Goal: Communication & Community: Answer question/provide support

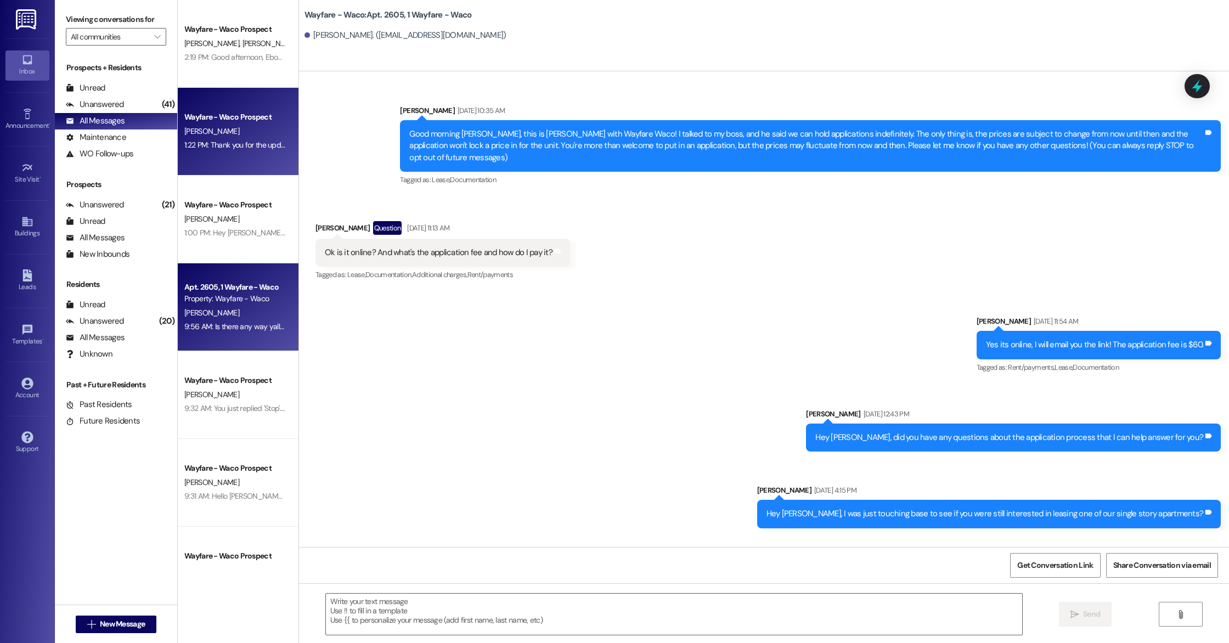
scroll to position [6266, 0]
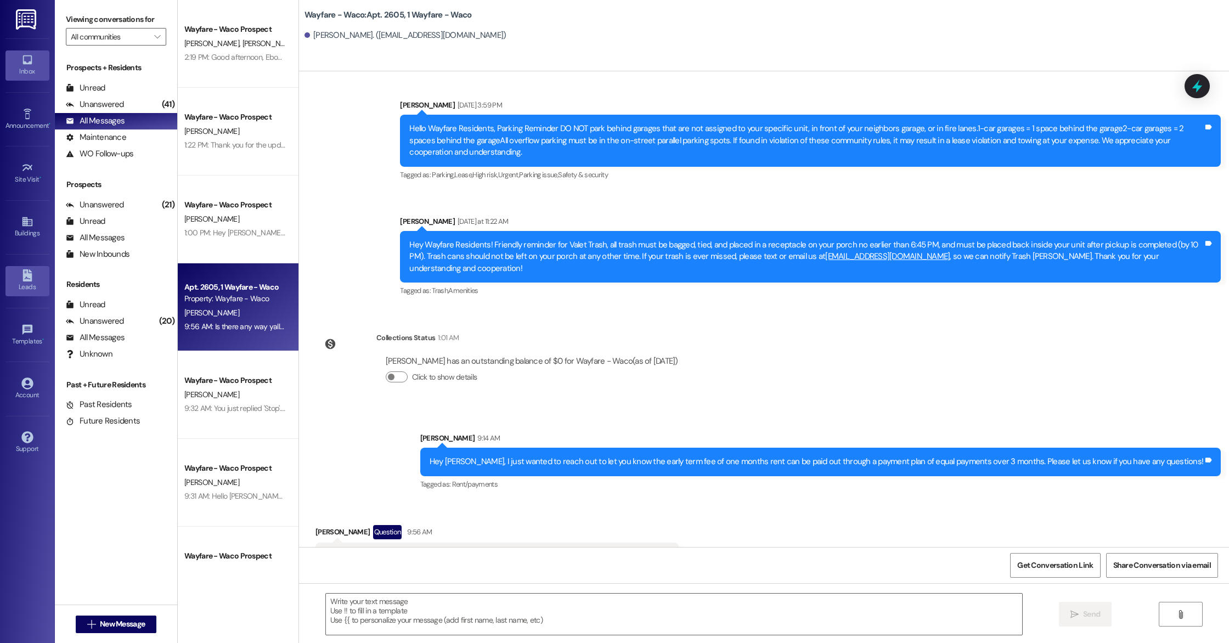
click at [29, 287] on div "Leads" at bounding box center [27, 286] width 55 height 11
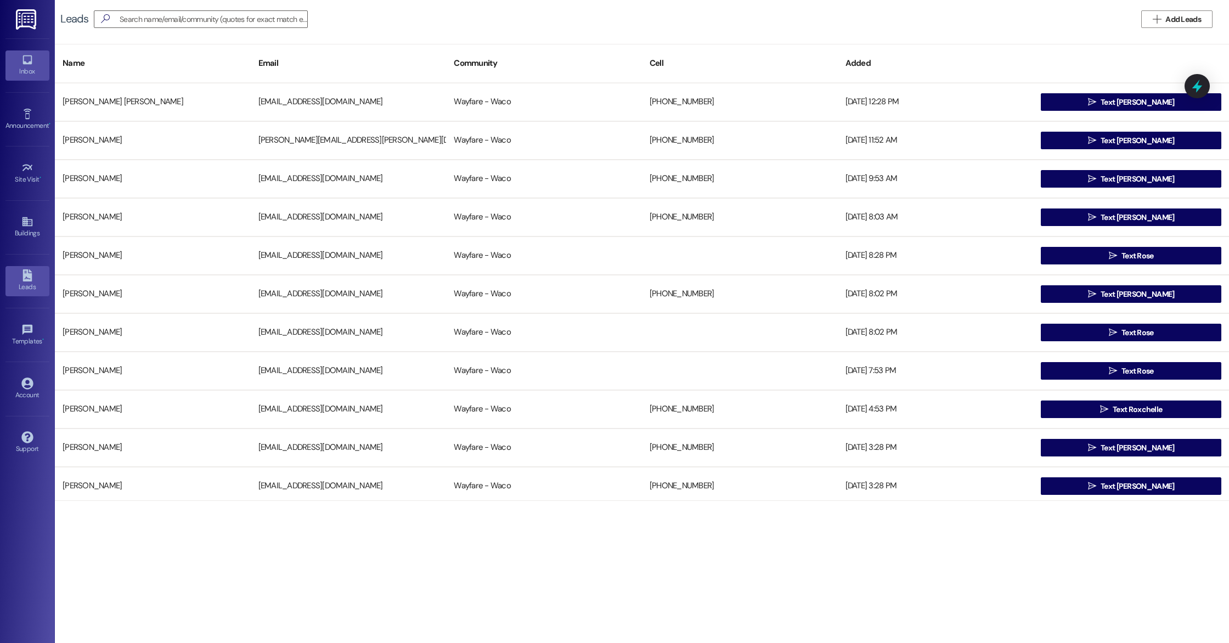
click at [28, 61] on icon at bounding box center [27, 60] width 12 height 12
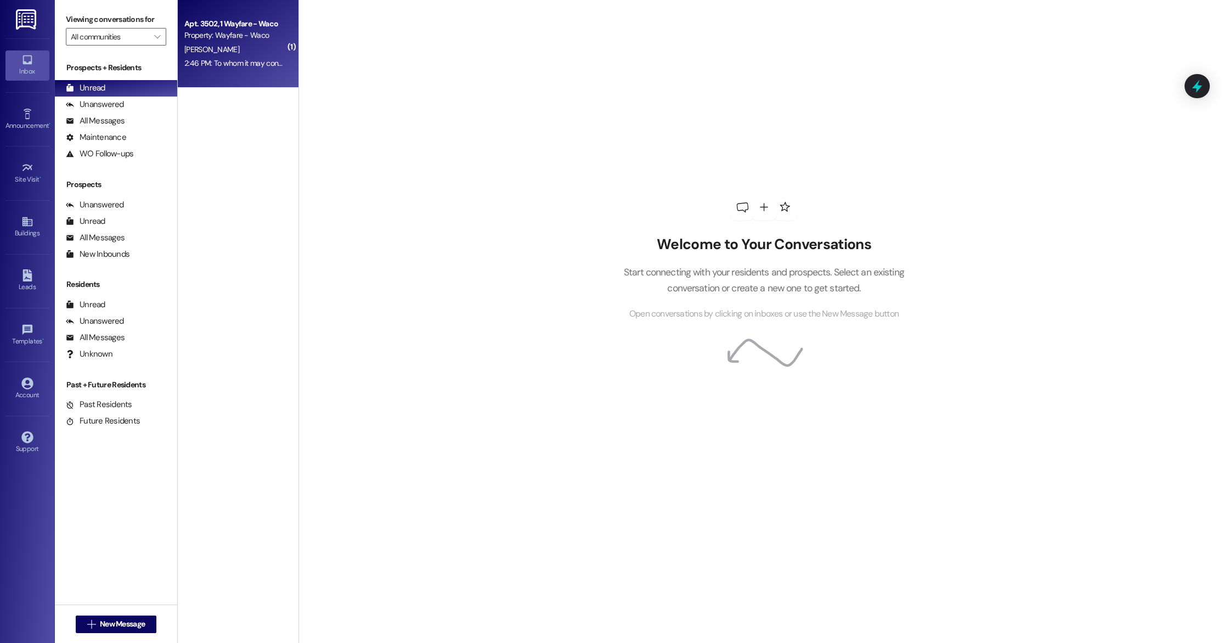
click at [250, 53] on div "[PERSON_NAME]" at bounding box center [235, 50] width 104 height 14
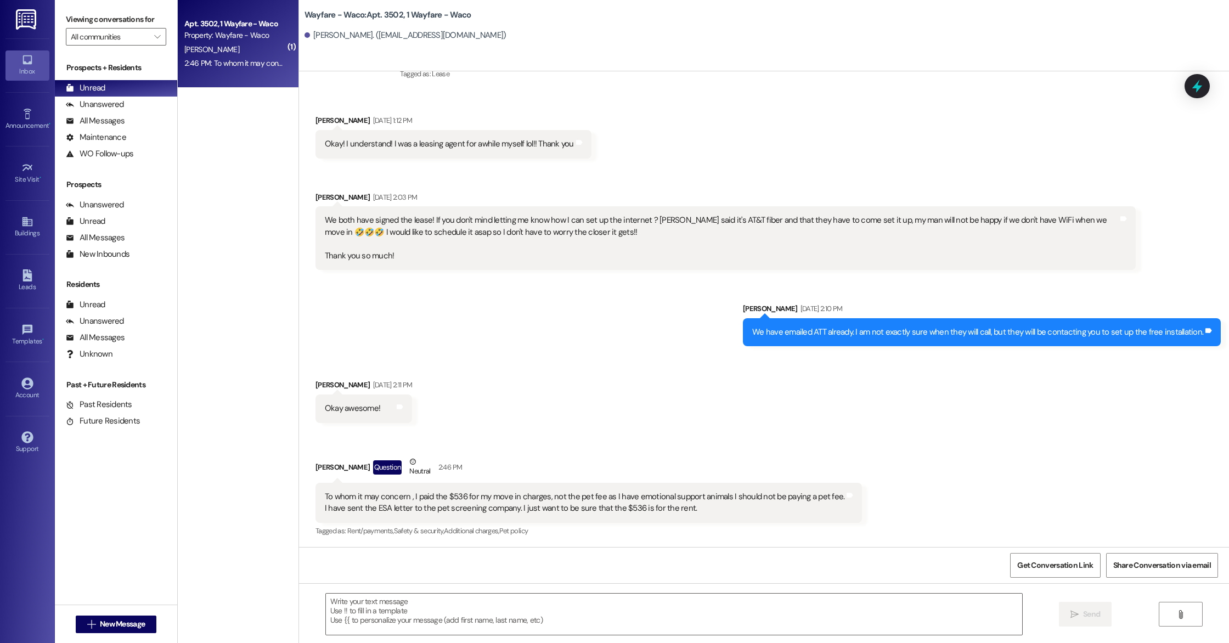
scroll to position [160, 0]
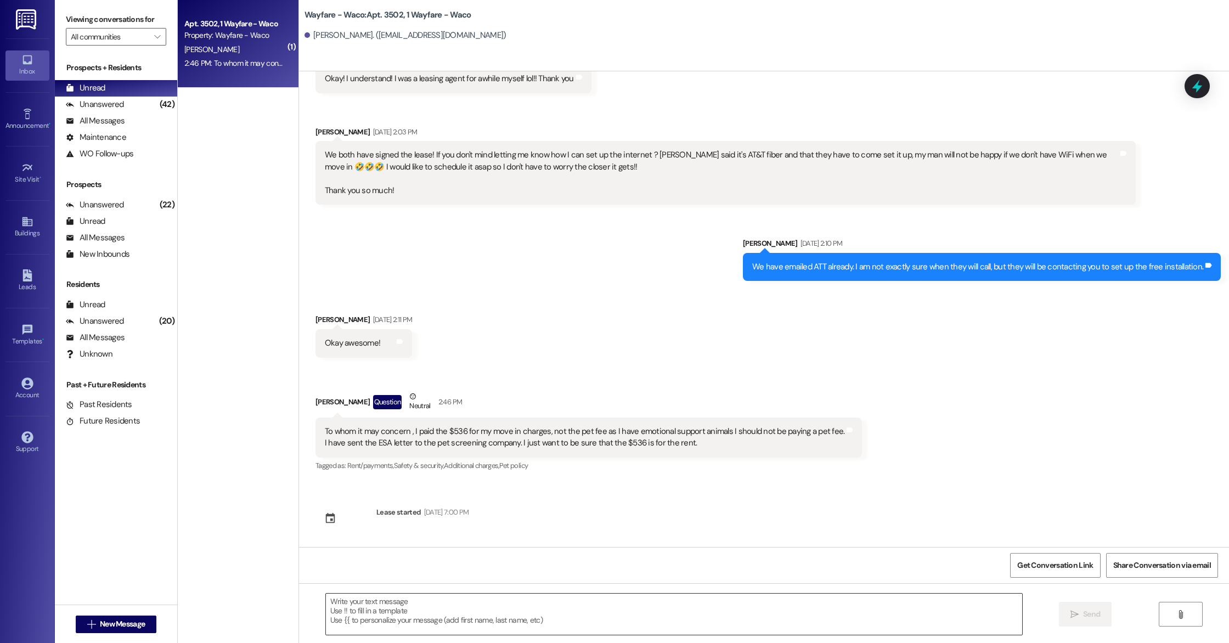
click at [459, 598] on textarea at bounding box center [674, 613] width 696 height 41
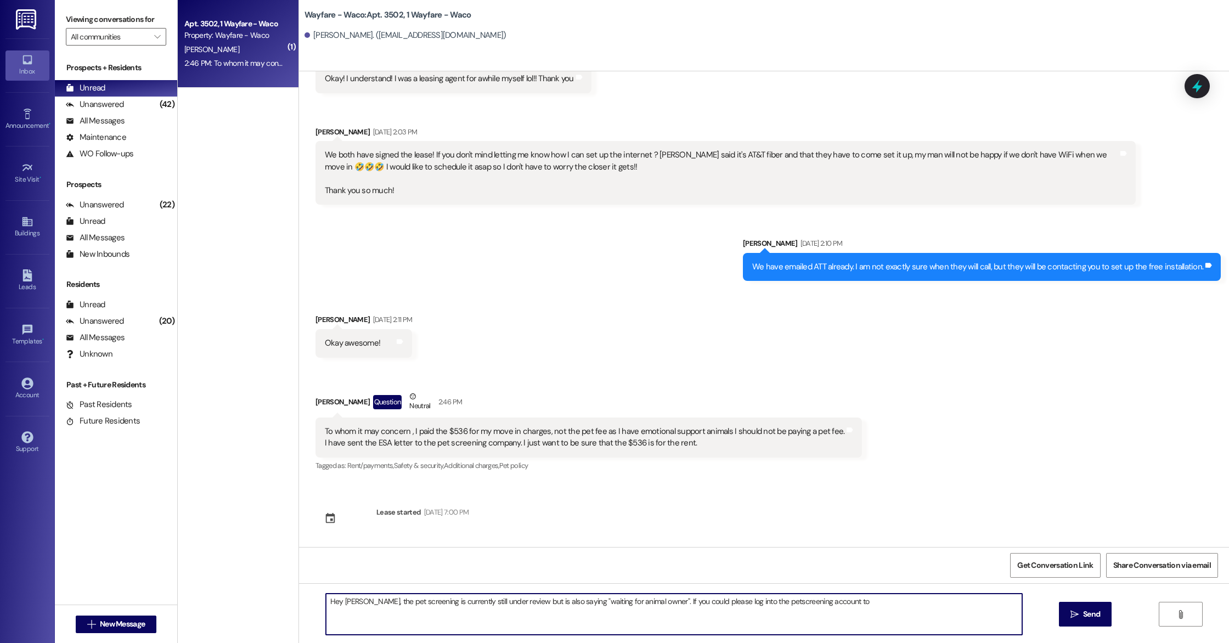
click at [766, 601] on textarea "Hey Maryjane, the pet screening is currently still under review but is also say…" at bounding box center [674, 613] width 696 height 41
click at [837, 601] on textarea "Hey Maryjane, the pet screening is currently still under review but is also say…" at bounding box center [674, 613] width 696 height 41
click at [752, 603] on textarea "Hey Maryjane, the pet screening is currently still under review but is also say…" at bounding box center [674, 613] width 696 height 41
click at [943, 604] on textarea "Hey Maryjane, the pet screening is currently still under review but is also say…" at bounding box center [674, 613] width 696 height 41
click at [431, 616] on textarea "Hey Maryjane, the pet screening is currently still under review but is also say…" at bounding box center [674, 613] width 696 height 41
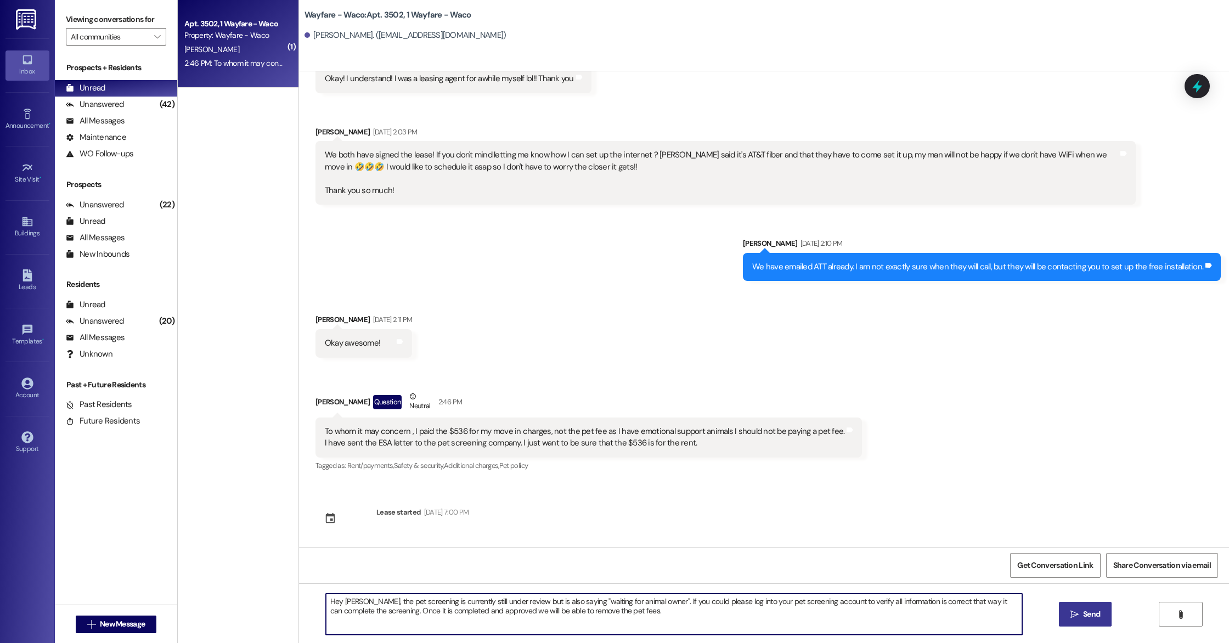
type textarea "Hey Maryjane, the pet screening is currently still under review but is also say…"
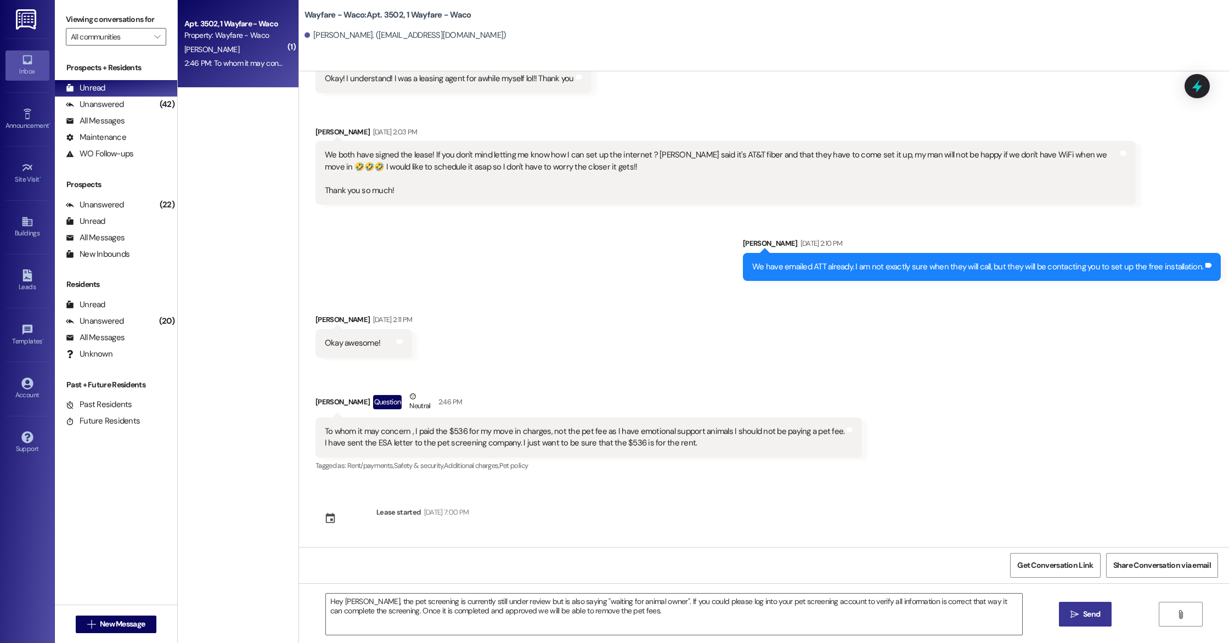
click at [1092, 615] on span "Send" at bounding box center [1091, 614] width 17 height 12
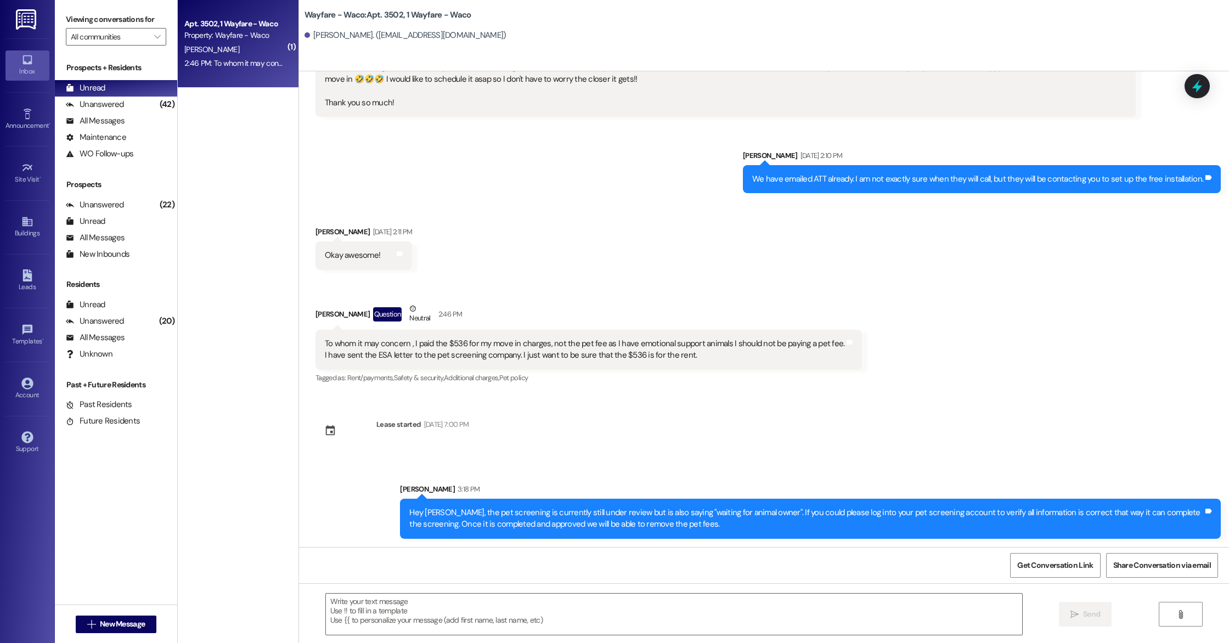
scroll to position [248, 0]
click at [32, 274] on icon at bounding box center [27, 275] width 12 height 12
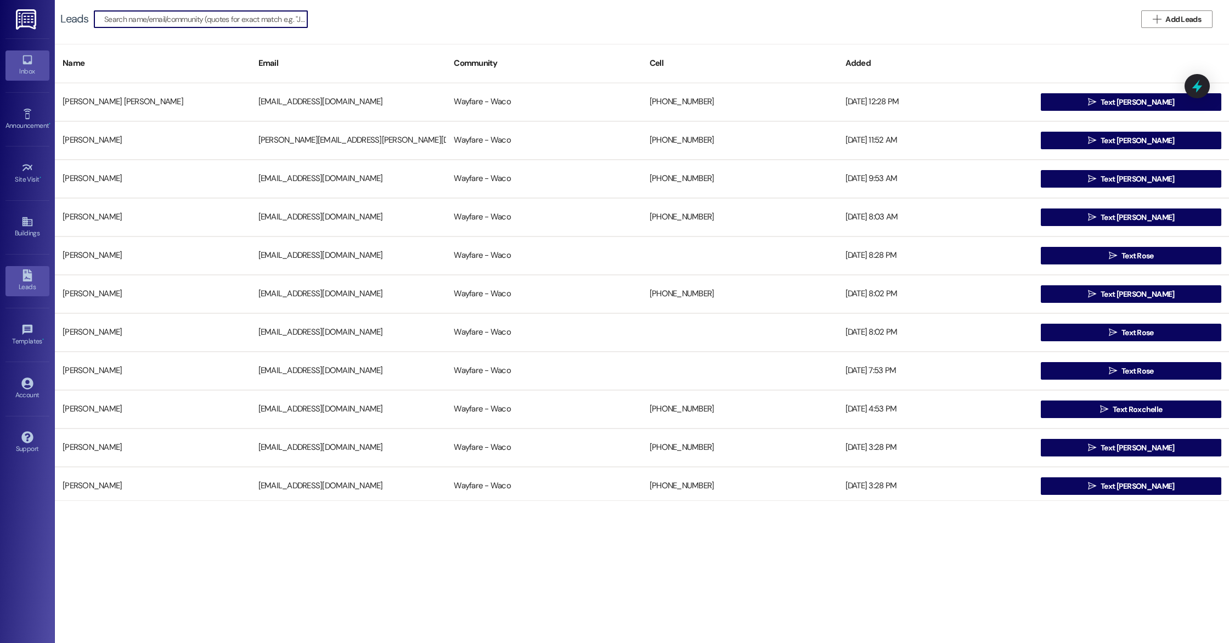
click at [23, 72] on div "Inbox" at bounding box center [27, 71] width 55 height 11
